Goal: Task Accomplishment & Management: Complete application form

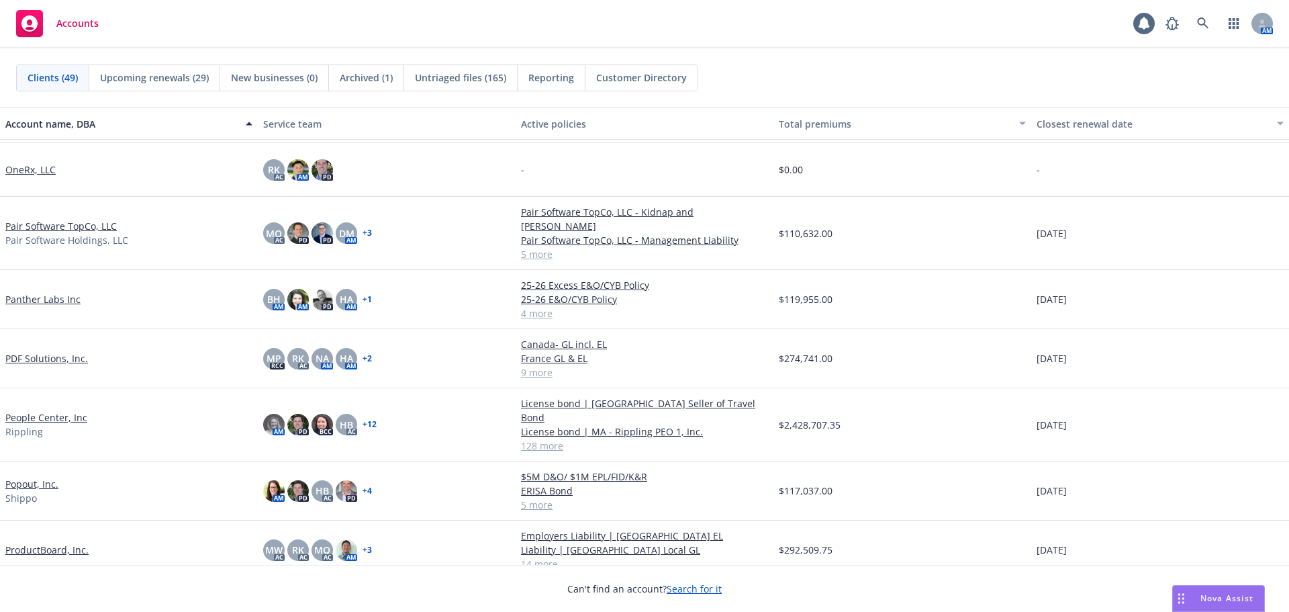
scroll to position [1611, 0]
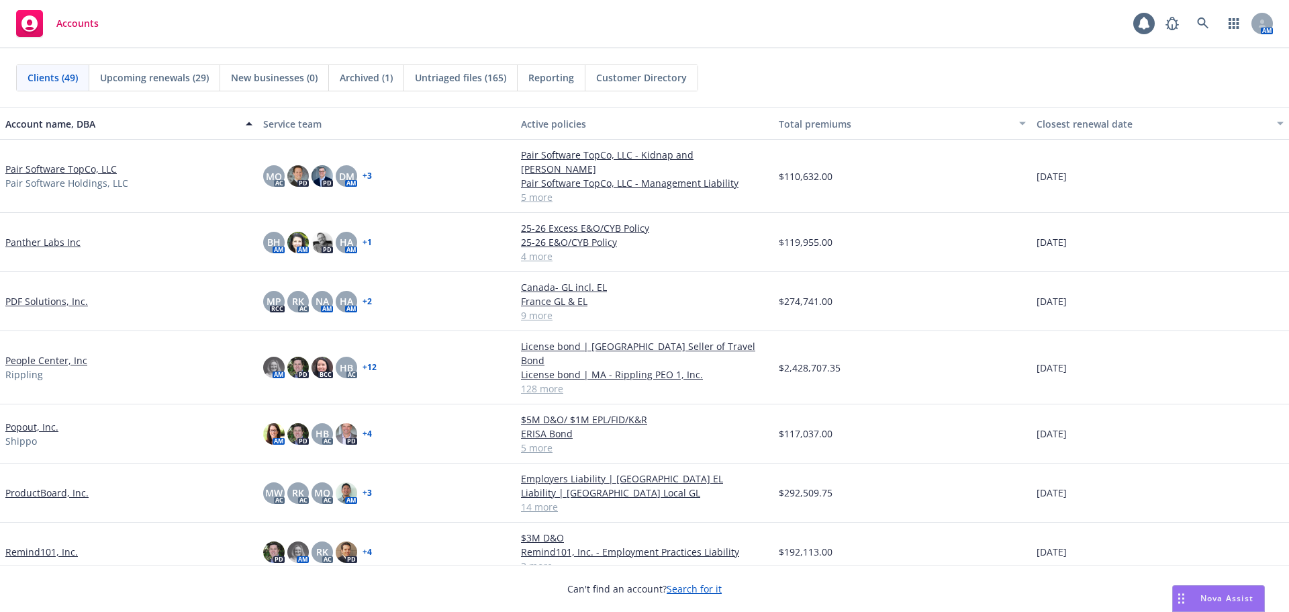
click at [51, 420] on link "Popout, Inc." at bounding box center [31, 427] width 53 height 14
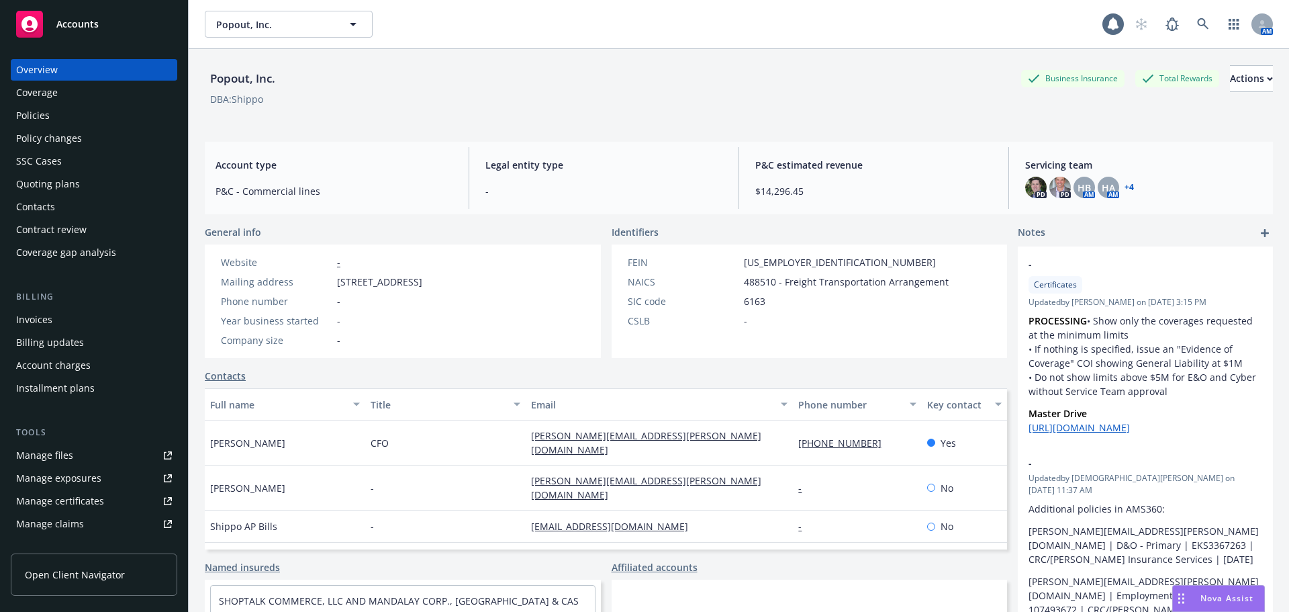
click at [113, 118] on div "Policies" at bounding box center [94, 115] width 156 height 21
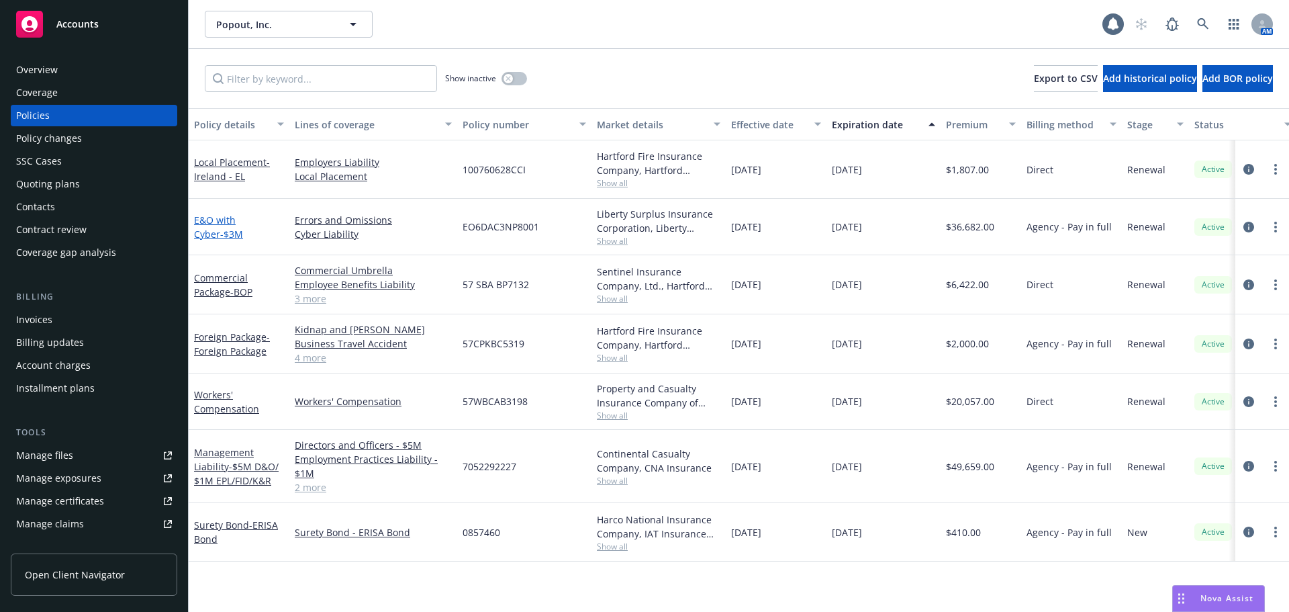
click at [223, 220] on link "E&O with Cyber - $3M" at bounding box center [218, 227] width 49 height 27
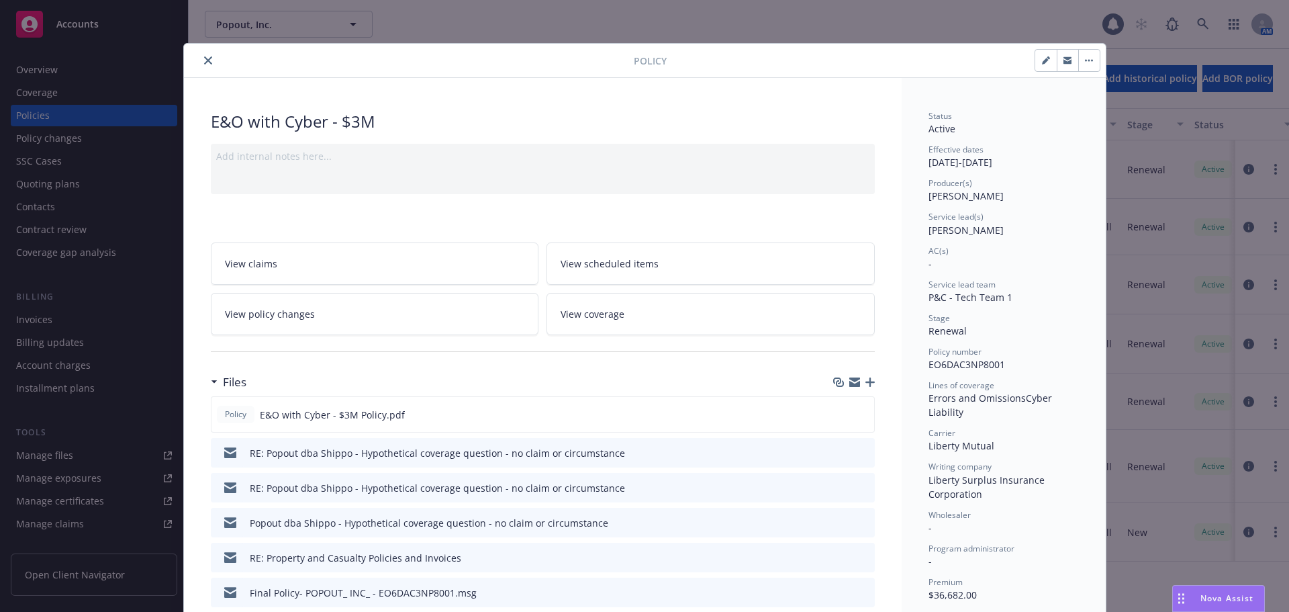
click at [1087, 62] on button "button" at bounding box center [1088, 60] width 21 height 21
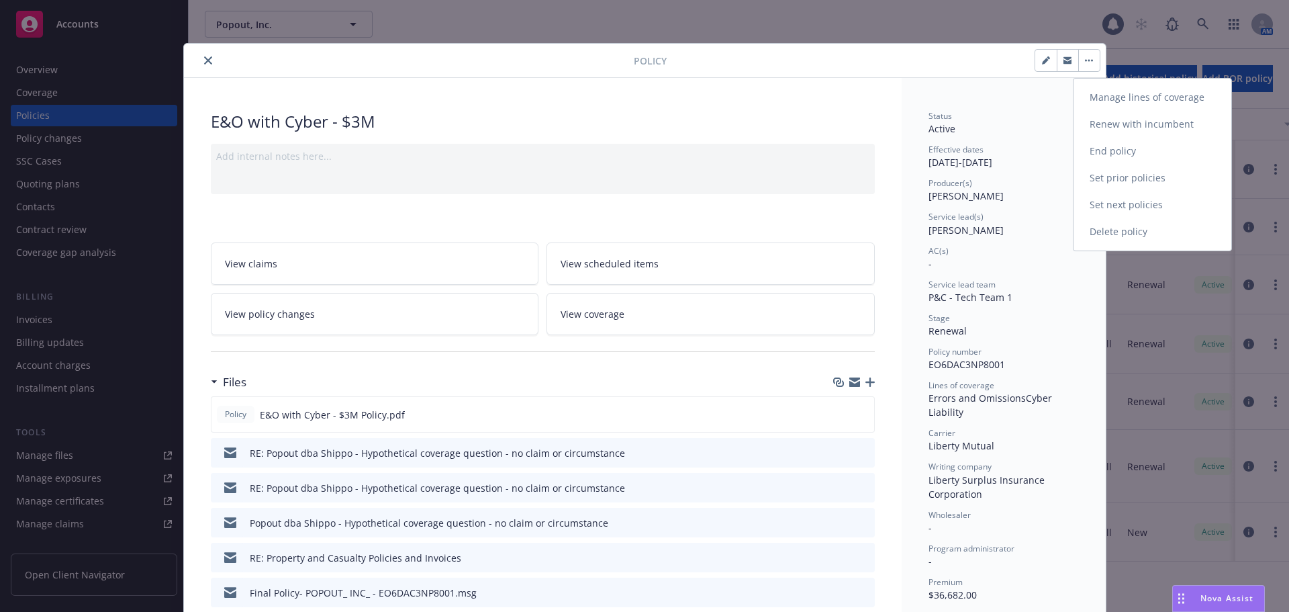
click at [1121, 126] on link "Renew with incumbent" at bounding box center [1153, 124] width 158 height 27
select select "12"
select select "CA"
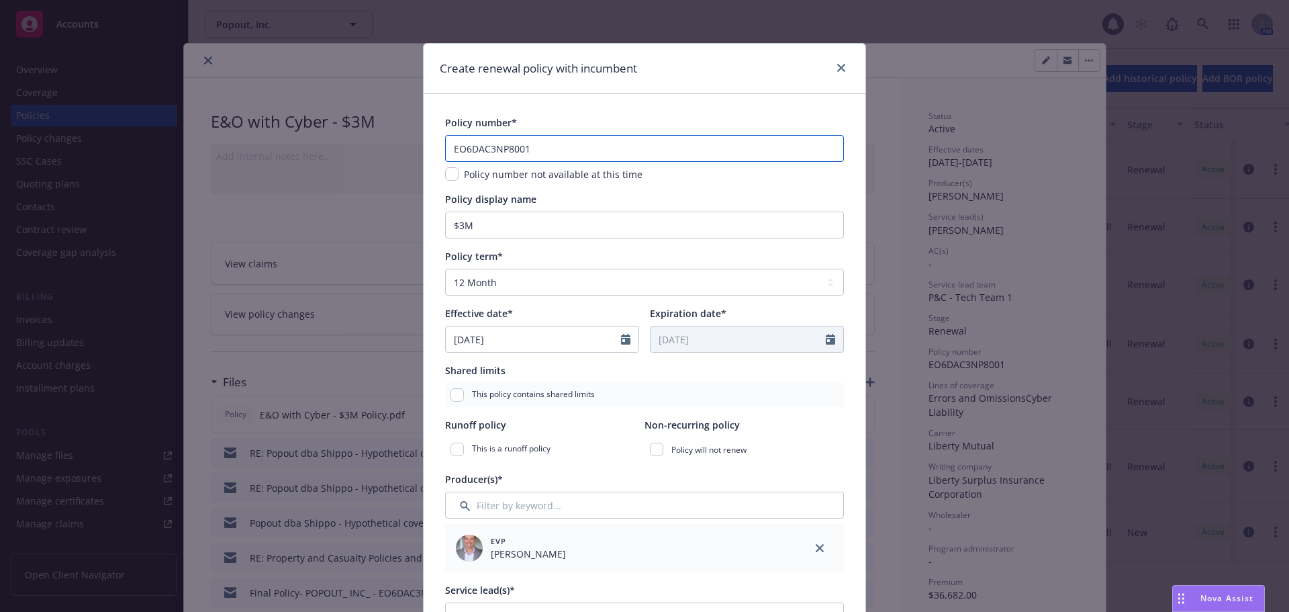
drag, startPoint x: 540, startPoint y: 152, endPoint x: 373, endPoint y: 148, distance: 167.2
click at [373, 148] on div "Create renewal policy with incumbent Policy number* EO6DAC3NP8001 Policy number…" at bounding box center [644, 306] width 1289 height 612
paste input "2"
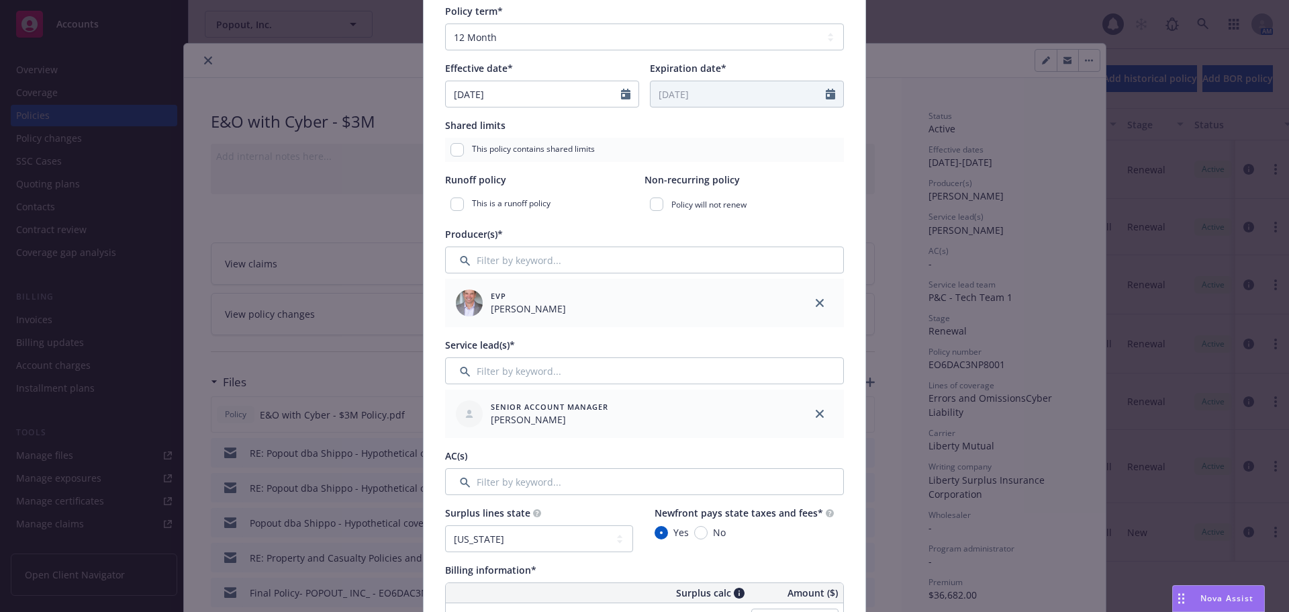
scroll to position [269, 0]
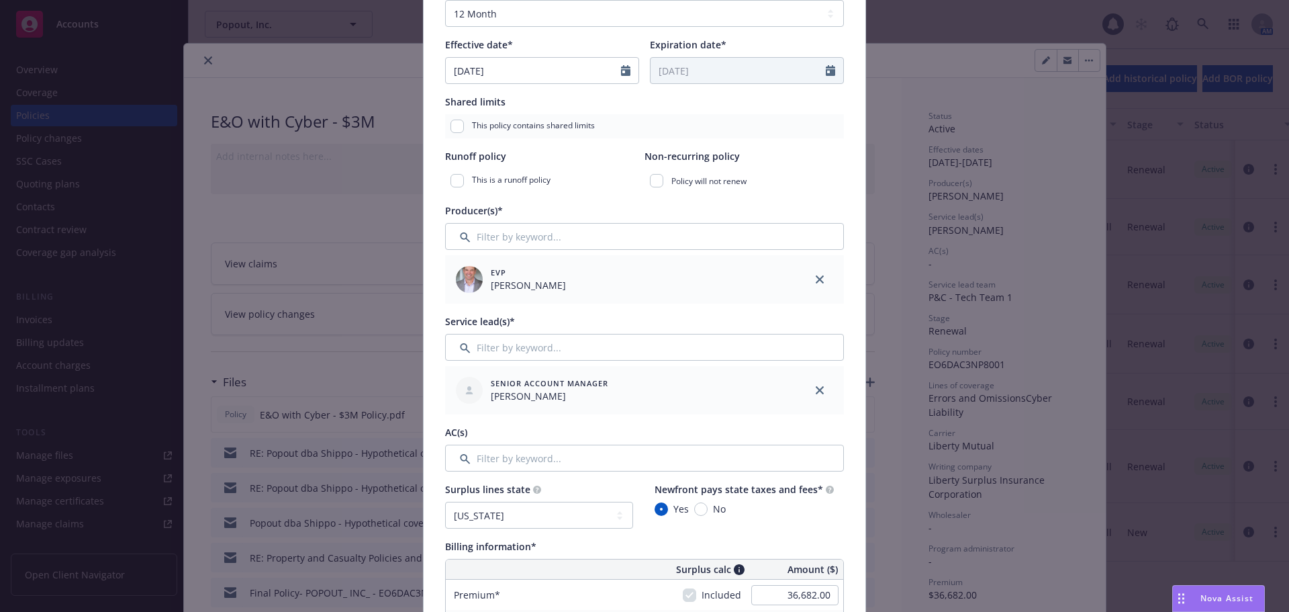
type input "EO6DAC3NP8002"
click at [530, 453] on input "Filter by keyword..." at bounding box center [644, 457] width 399 height 27
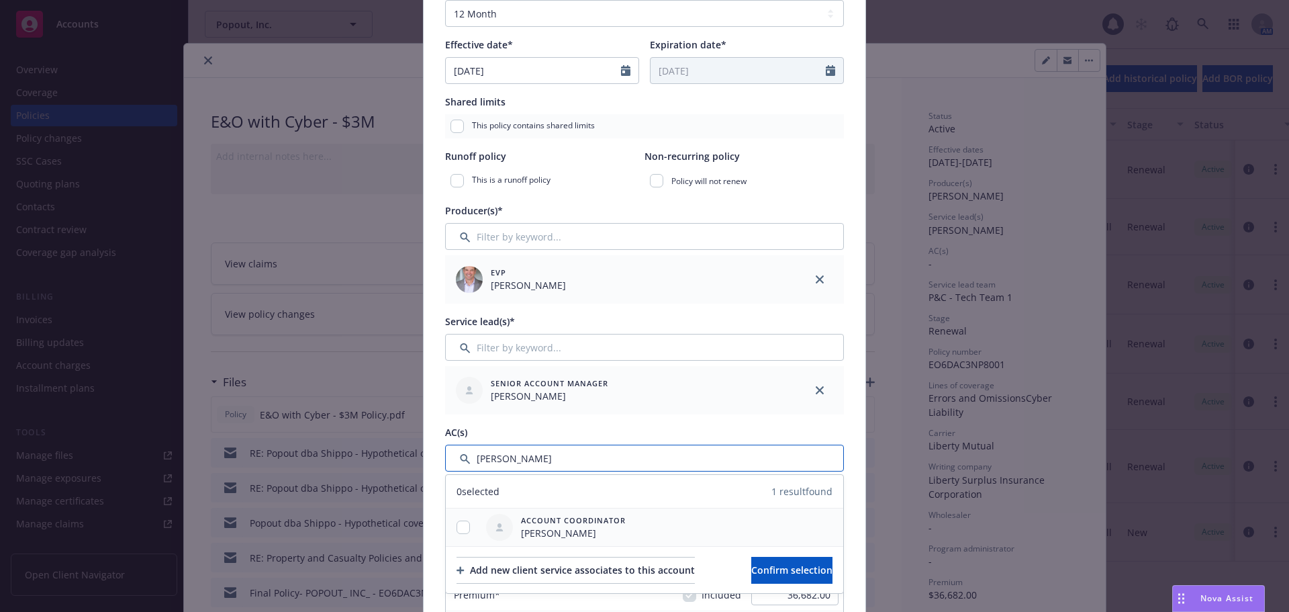
type input "[PERSON_NAME]"
click at [457, 528] on input "checkbox" at bounding box center [463, 526] width 13 height 13
checkbox input "true"
click at [769, 573] on span "Confirm selection" at bounding box center [791, 569] width 81 height 13
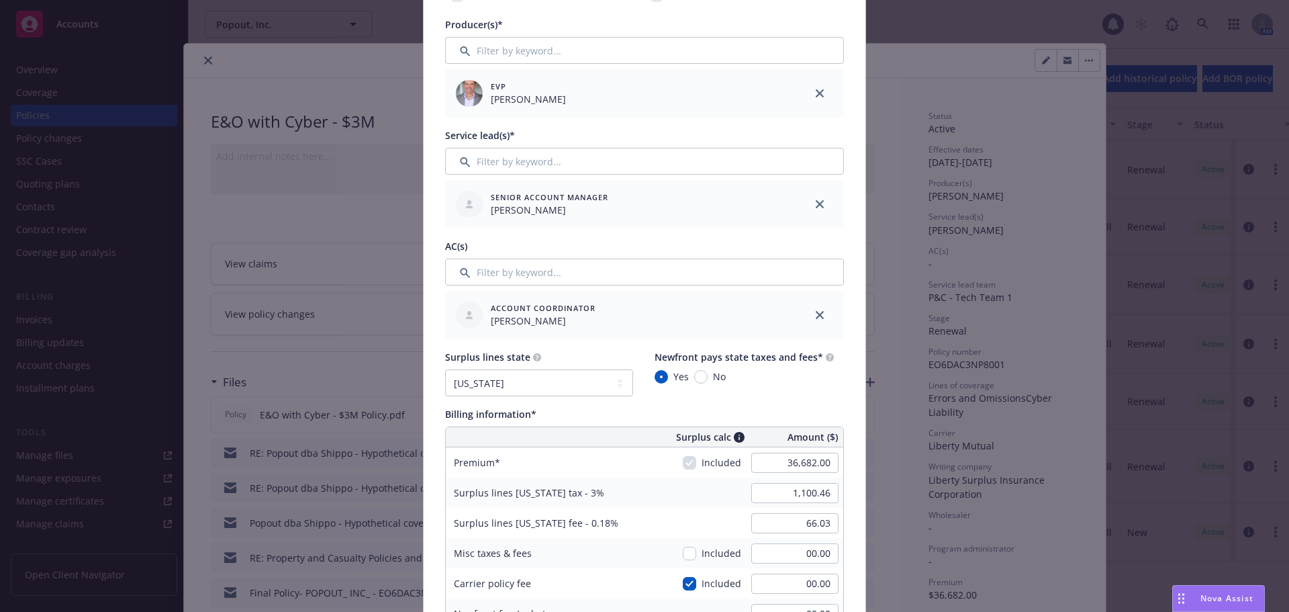
scroll to position [470, 0]
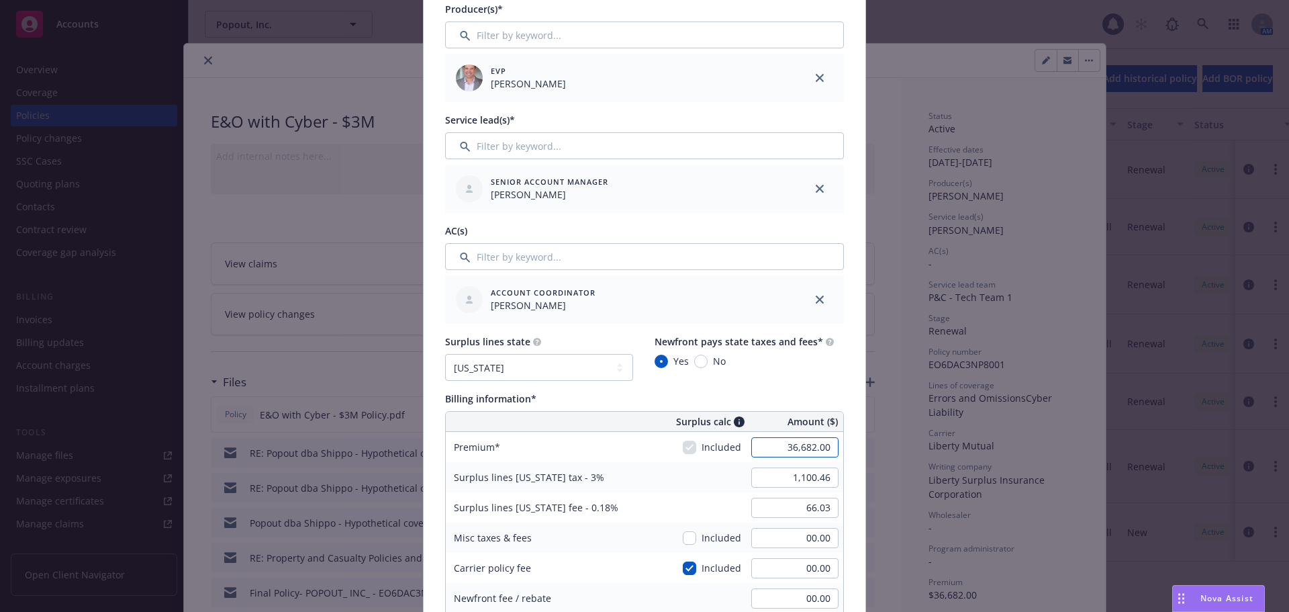
click at [763, 448] on input "36,682.00" at bounding box center [794, 447] width 87 height 20
type input "34,645.00"
type input "1,039.35"
type input "62.36"
click at [851, 435] on div "Policy number* EO6DAC3NP8002 Policy number not available at this time Policy di…" at bounding box center [645, 505] width 442 height 1762
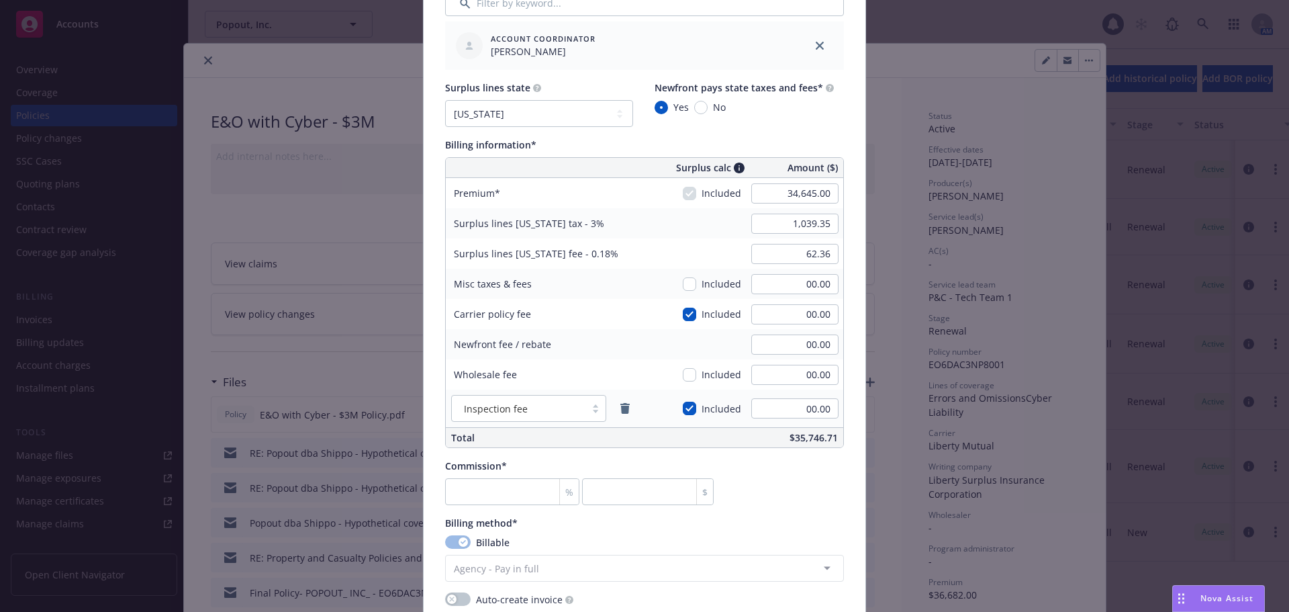
scroll to position [739, 0]
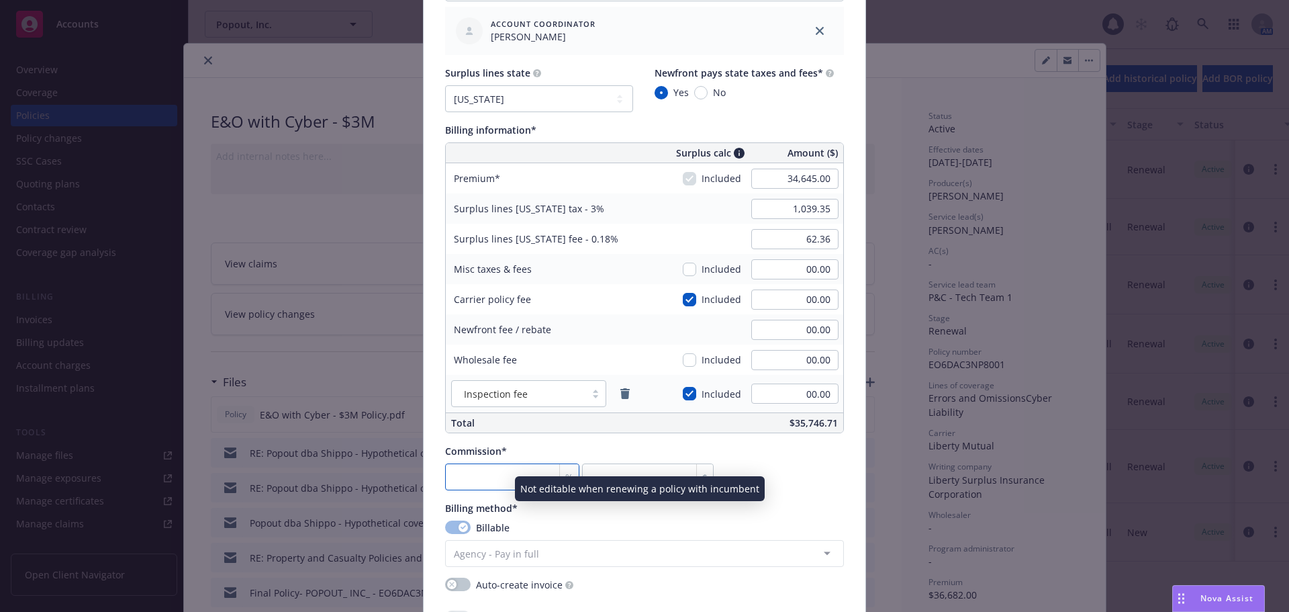
click at [512, 485] on input "number" at bounding box center [512, 476] width 134 height 27
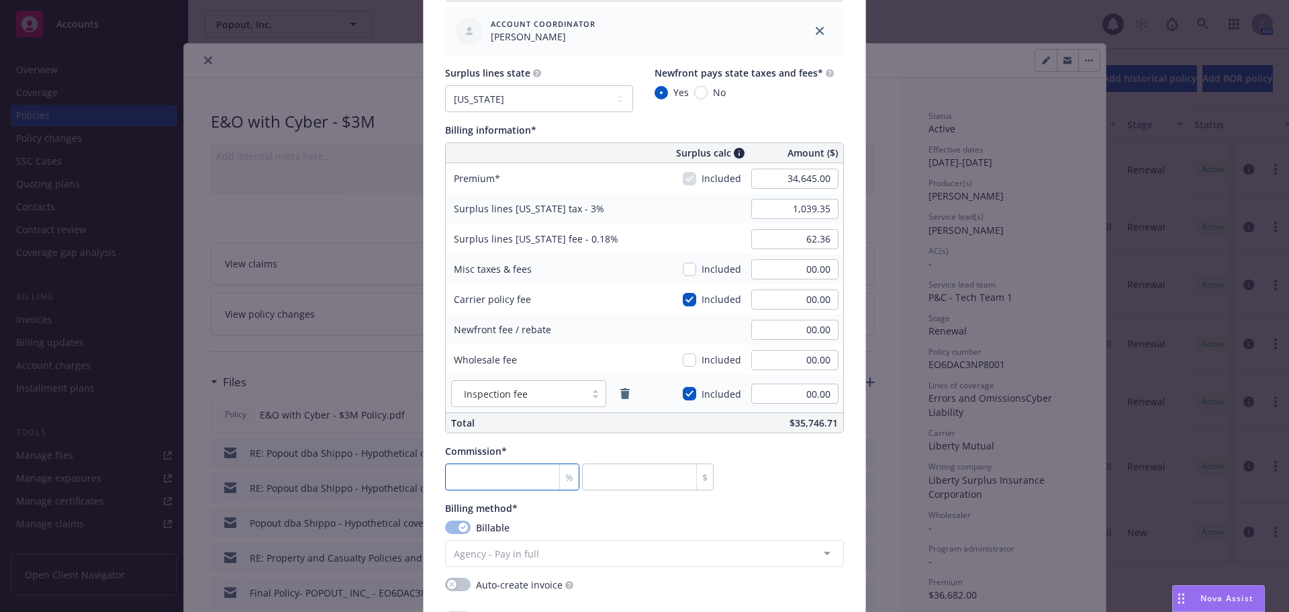
type input "1"
type input "346.45"
type input "15"
type input "5196.75"
type input "15"
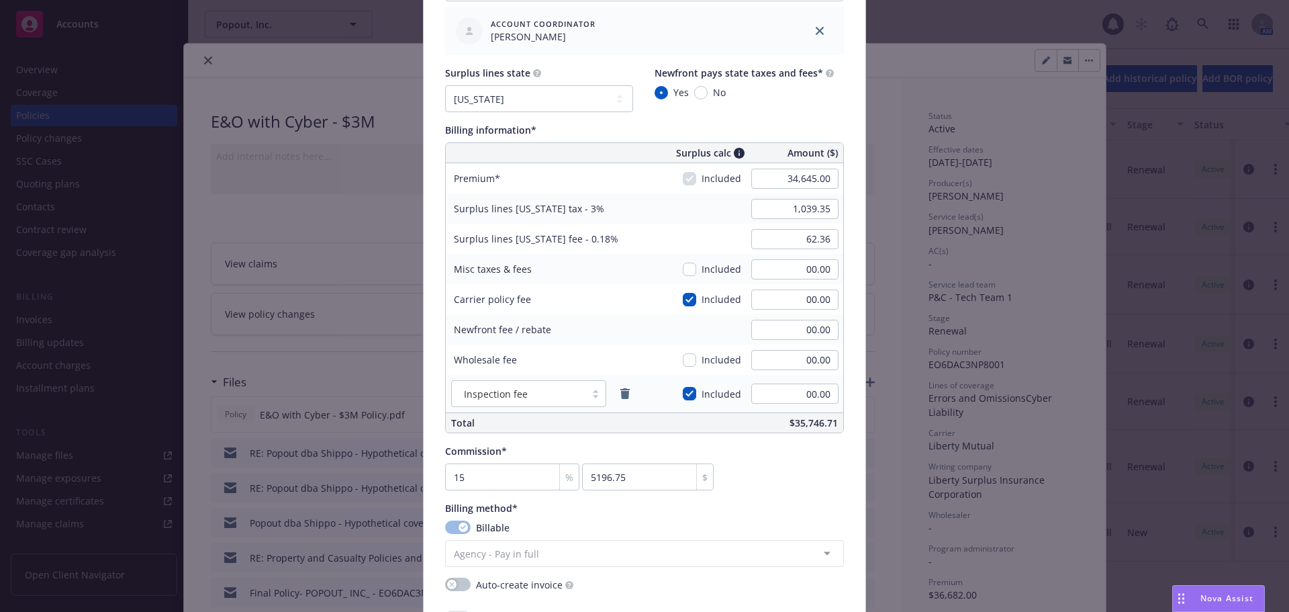
click at [796, 485] on div "Commission* 15 % 5196.75 $" at bounding box center [644, 467] width 399 height 46
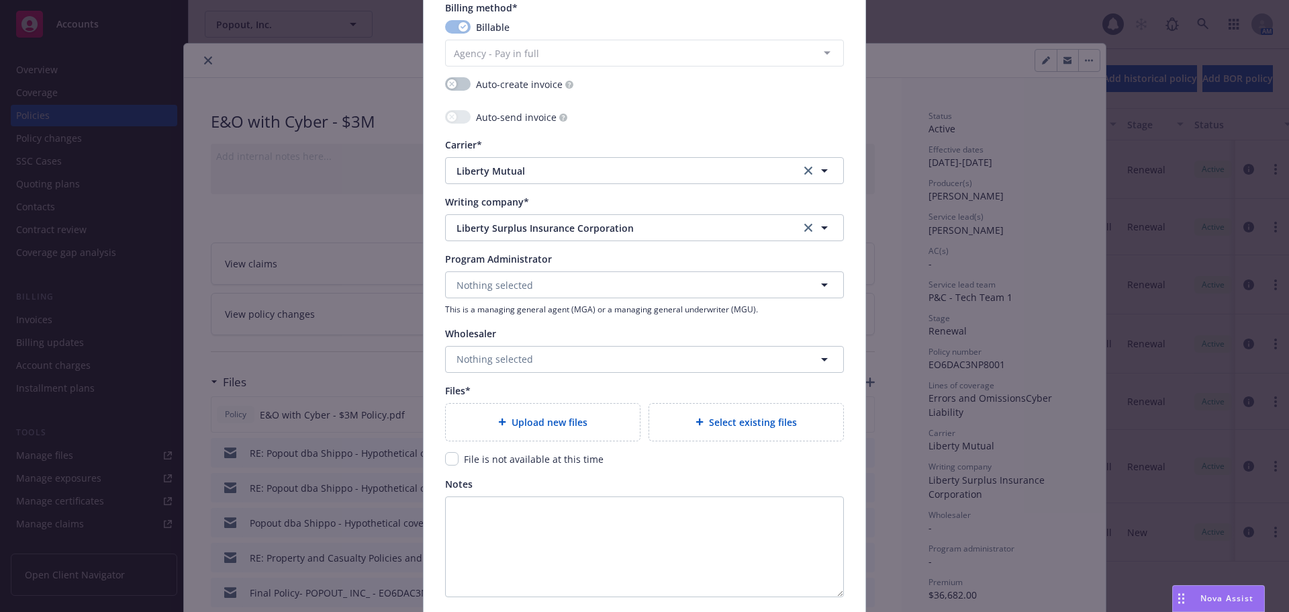
scroll to position [1276, 0]
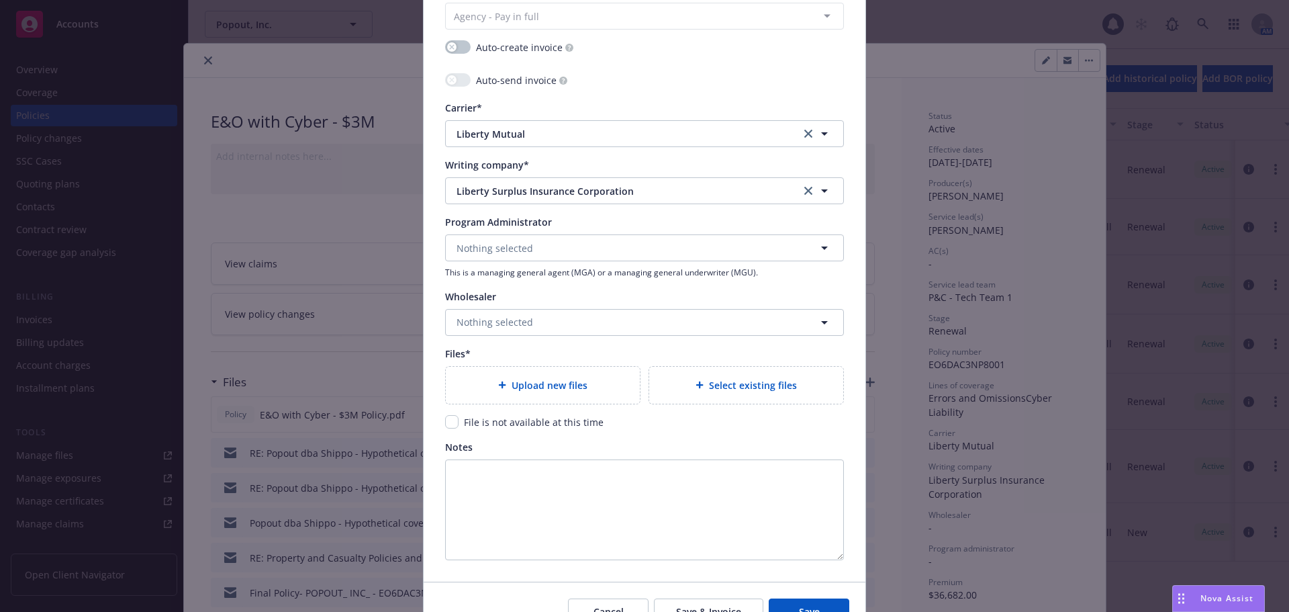
click at [547, 395] on div "Upload new files" at bounding box center [543, 385] width 194 height 37
type textarea "x"
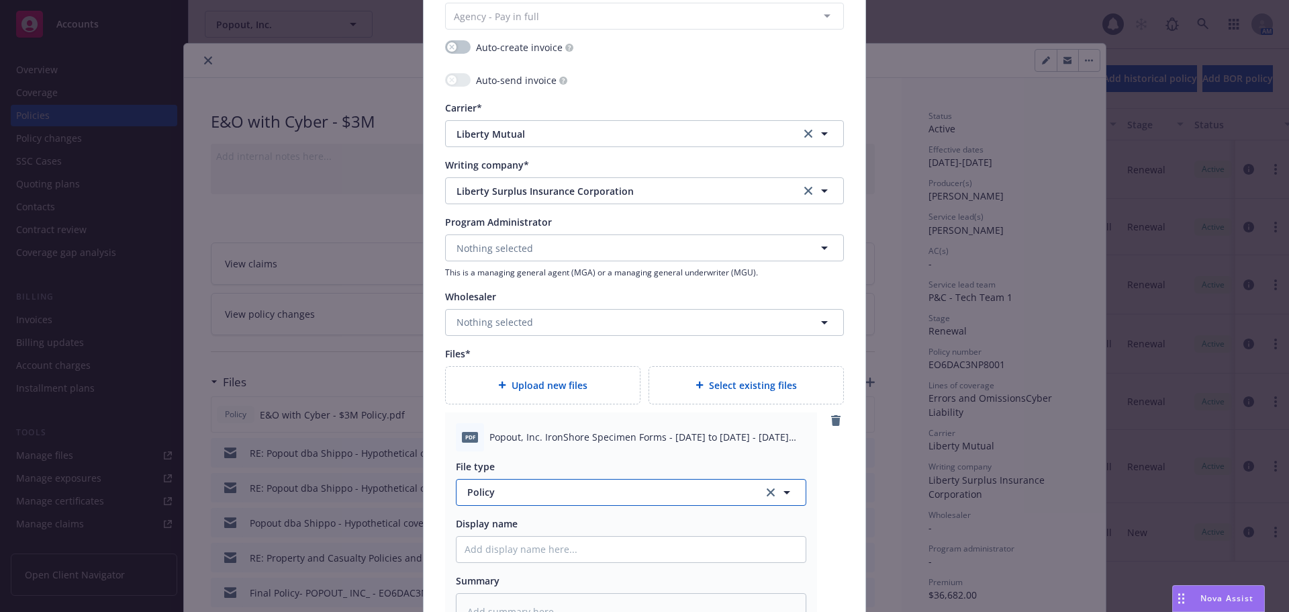
click at [506, 491] on span "Policy" at bounding box center [607, 492] width 281 height 14
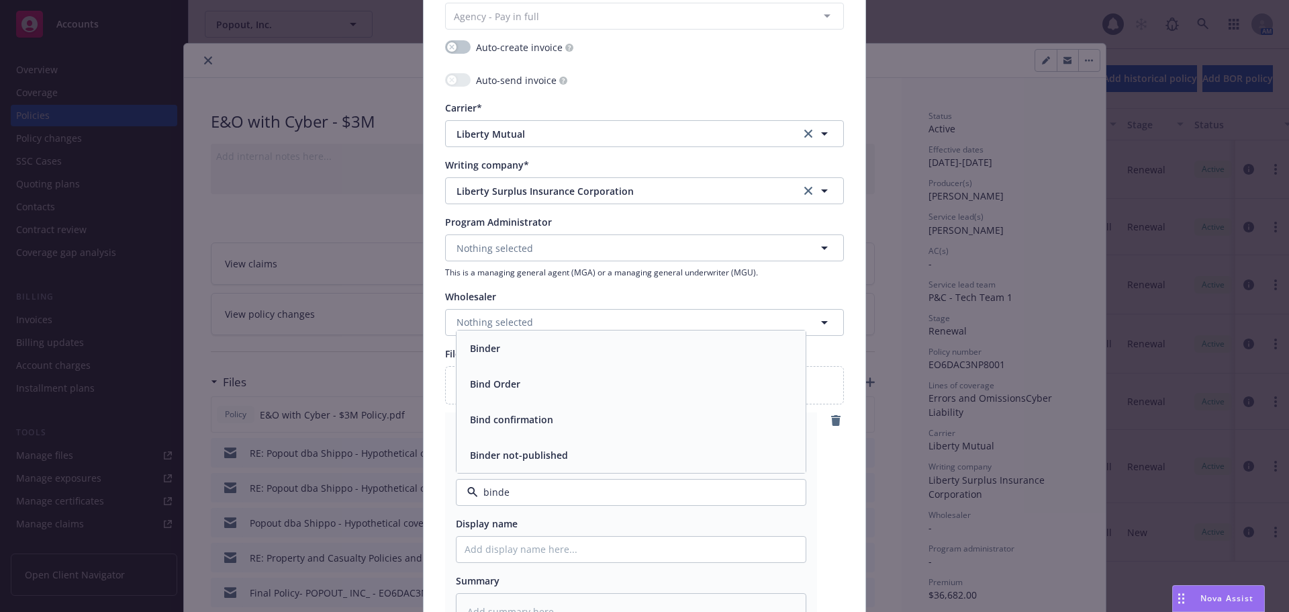
type input "binder"
click at [499, 416] on div "Binder" at bounding box center [631, 419] width 333 height 19
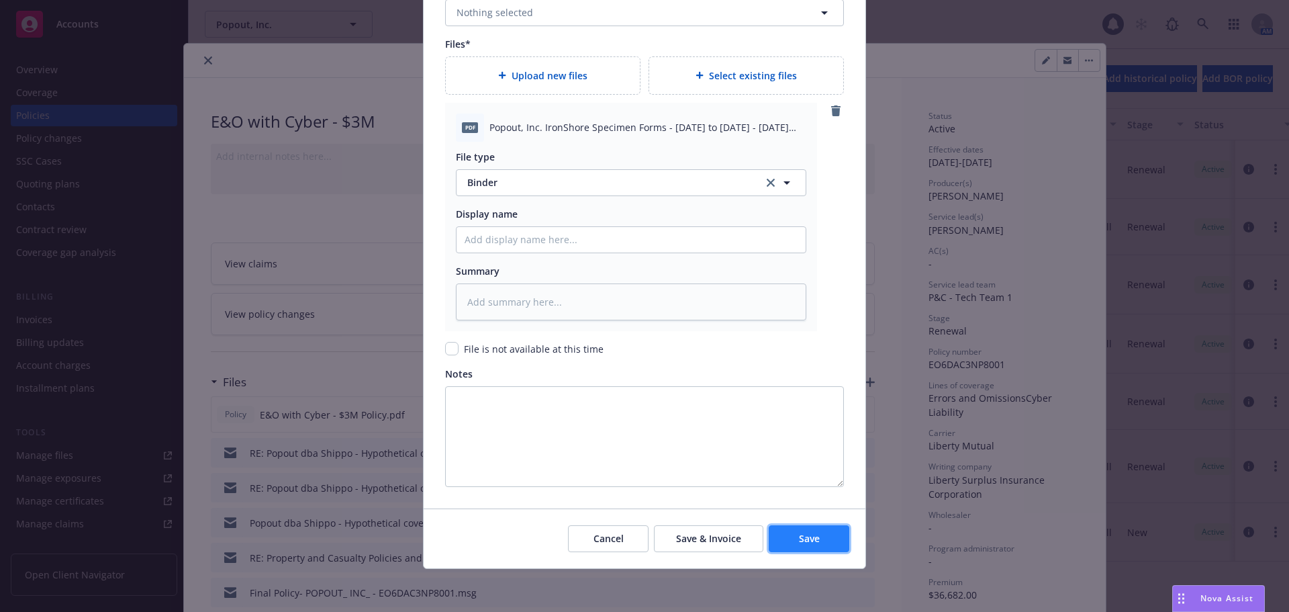
click at [792, 542] on button "Save" at bounding box center [809, 538] width 81 height 27
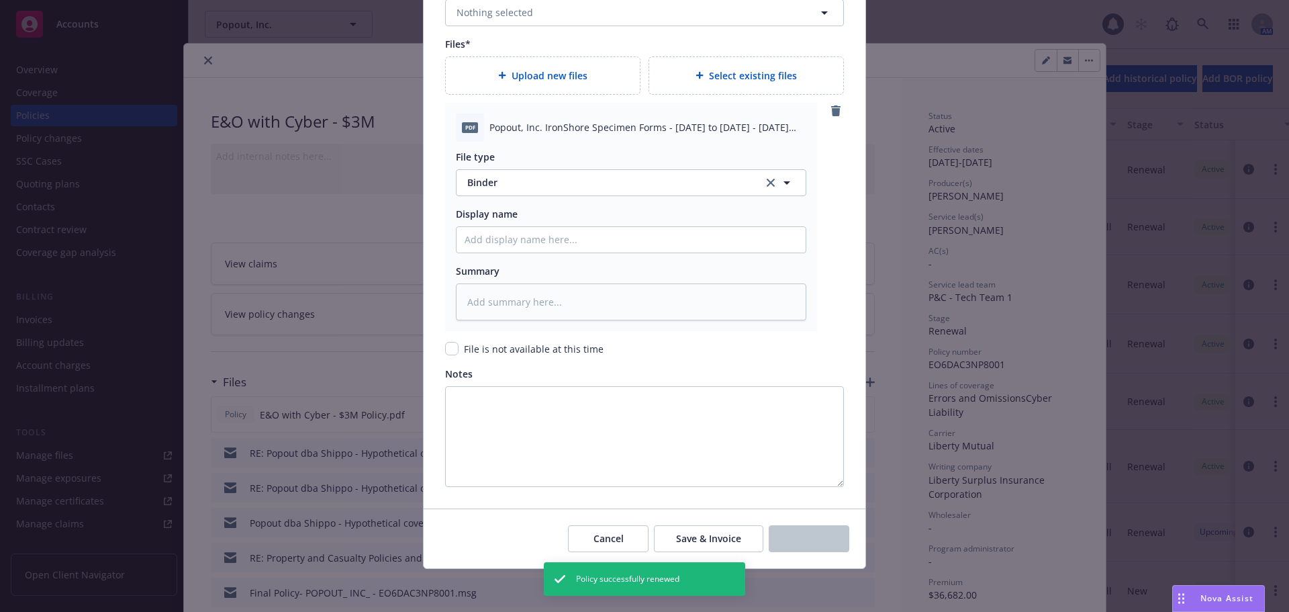
type textarea "x"
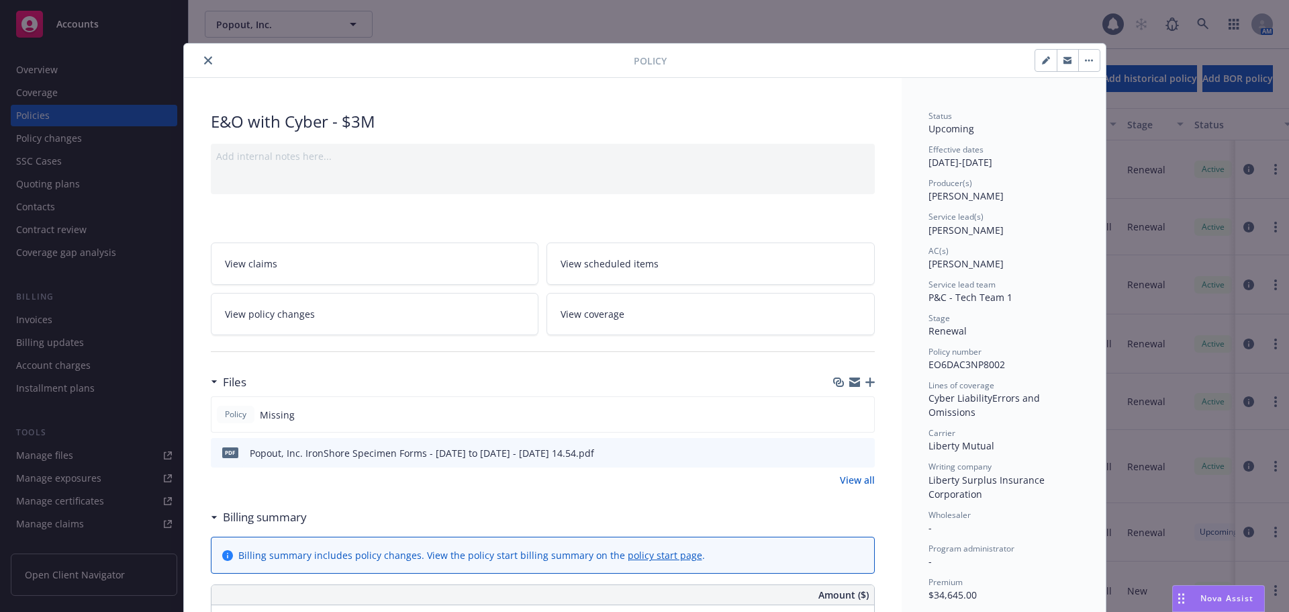
click at [204, 63] on icon "close" at bounding box center [208, 60] width 8 height 8
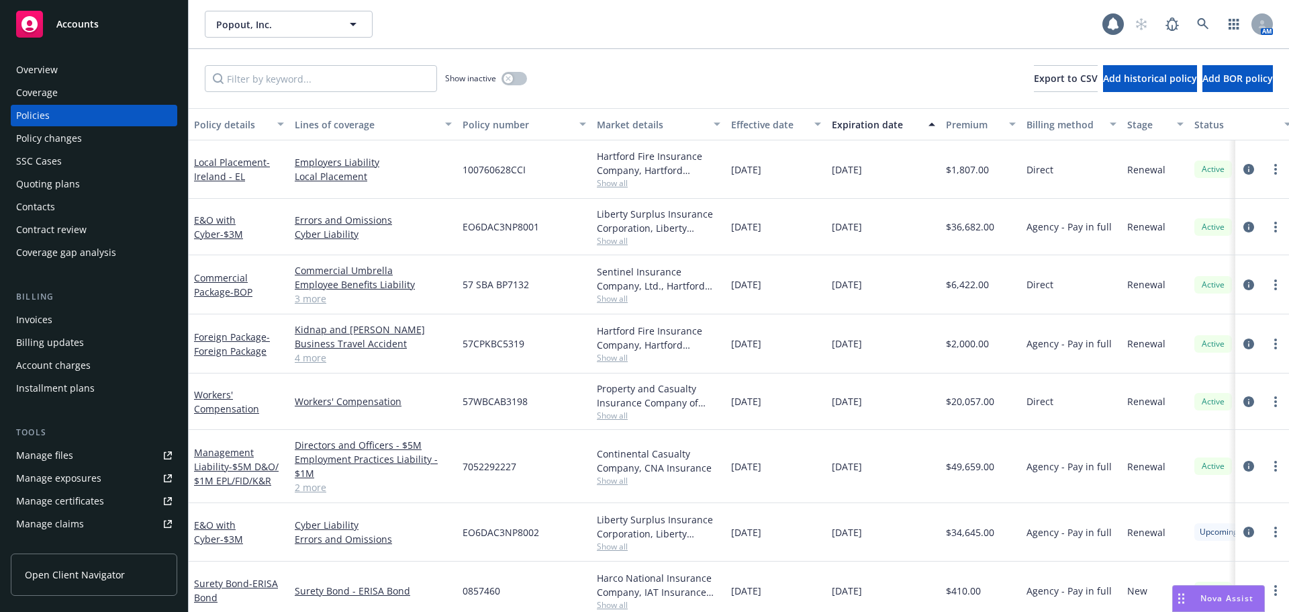
scroll to position [18, 0]
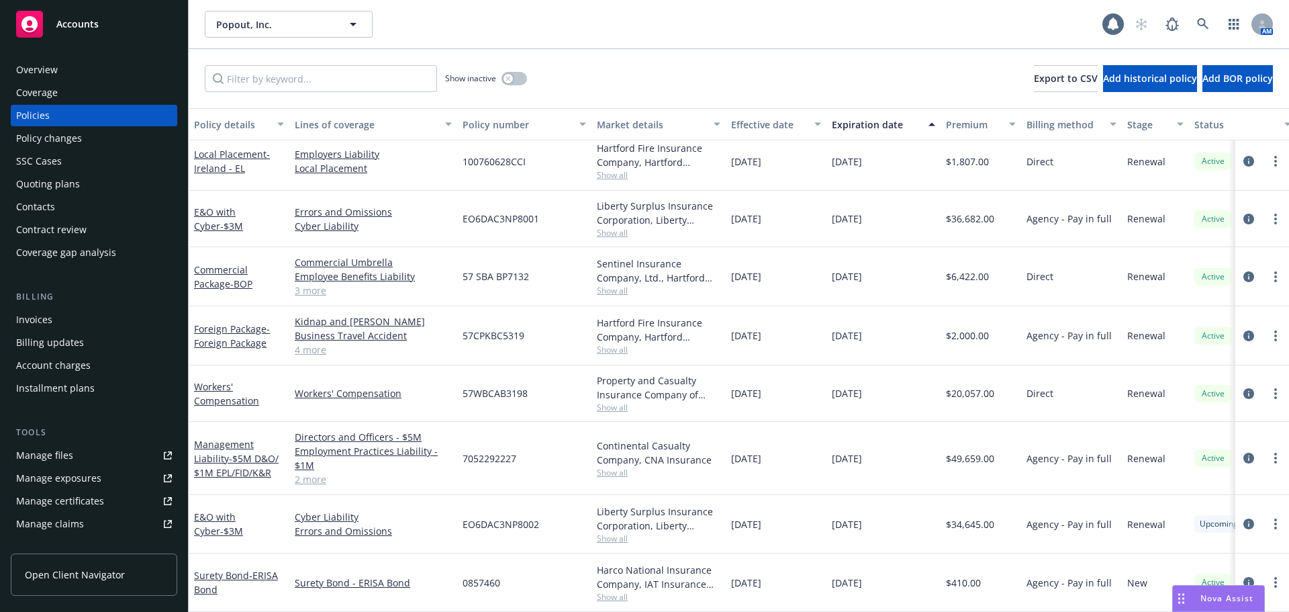
click at [91, 23] on span "Accounts" at bounding box center [77, 24] width 42 height 11
